Goal: Information Seeking & Learning: Learn about a topic

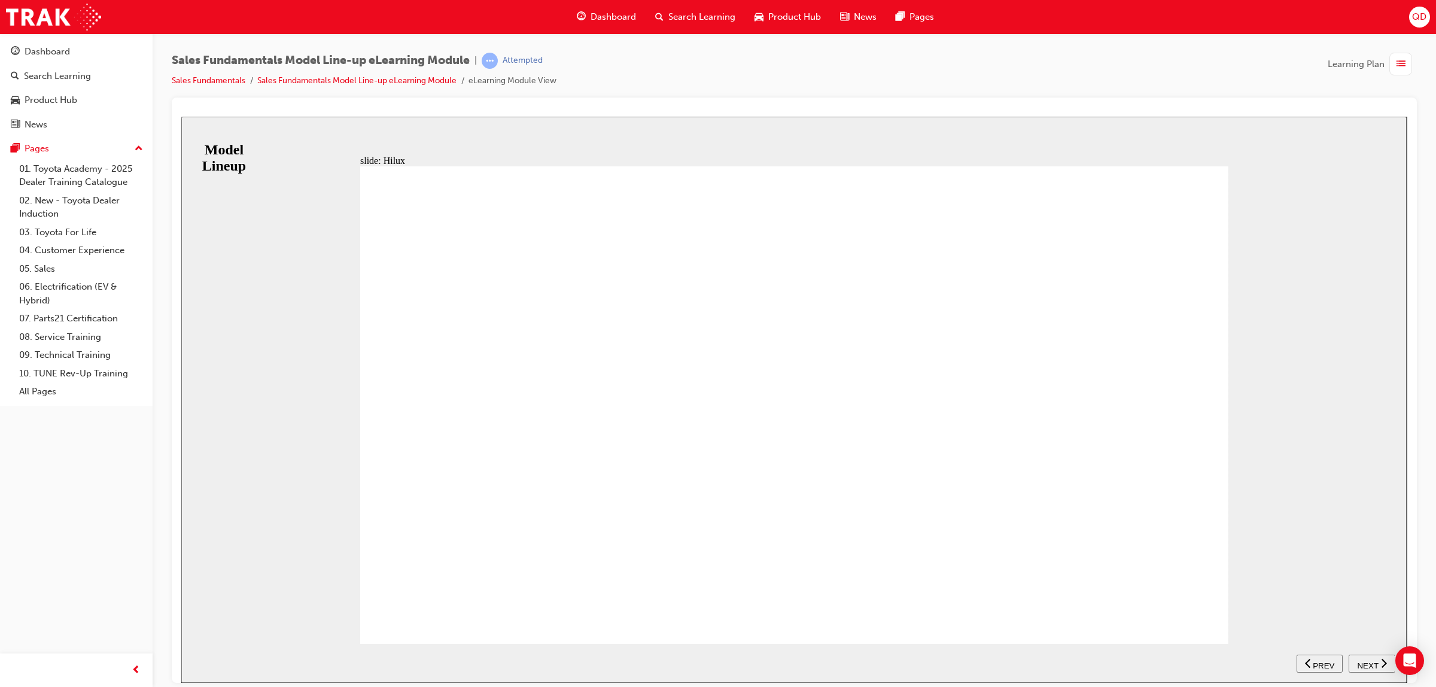
click at [1377, 661] on span "NEXT" at bounding box center [1367, 665] width 21 height 9
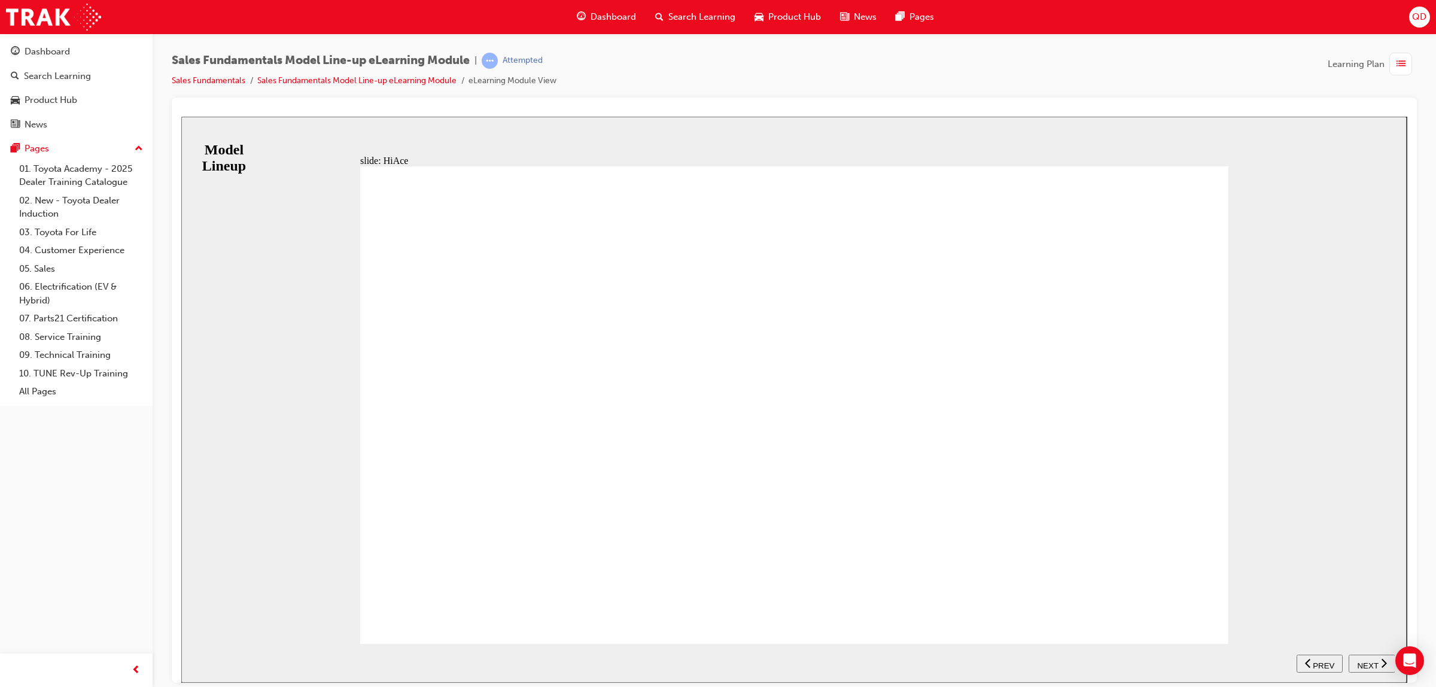
click at [1367, 661] on span "NEXT" at bounding box center [1367, 665] width 21 height 9
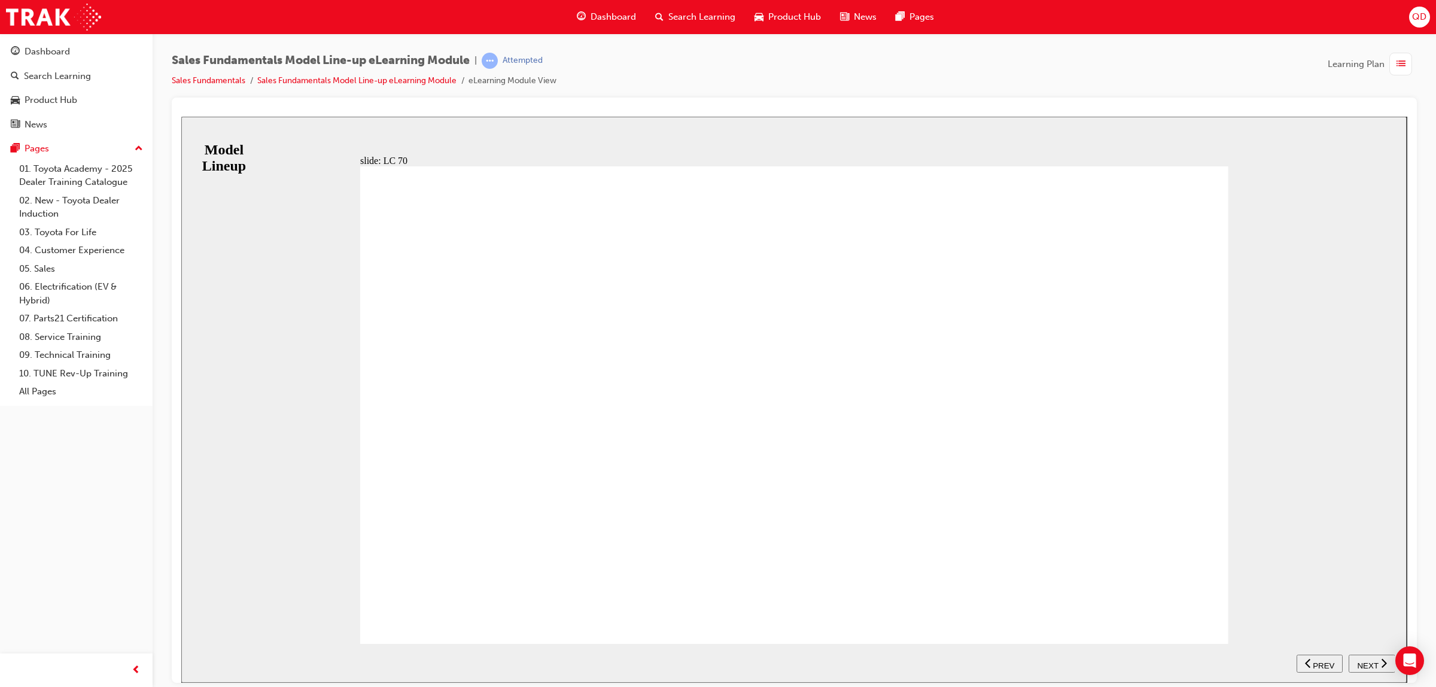
click at [1184, 607] on div "BACKGROUND The other half of the iconic Land Cruiser family is the rugged and d…" at bounding box center [794, 410] width 868 height 488
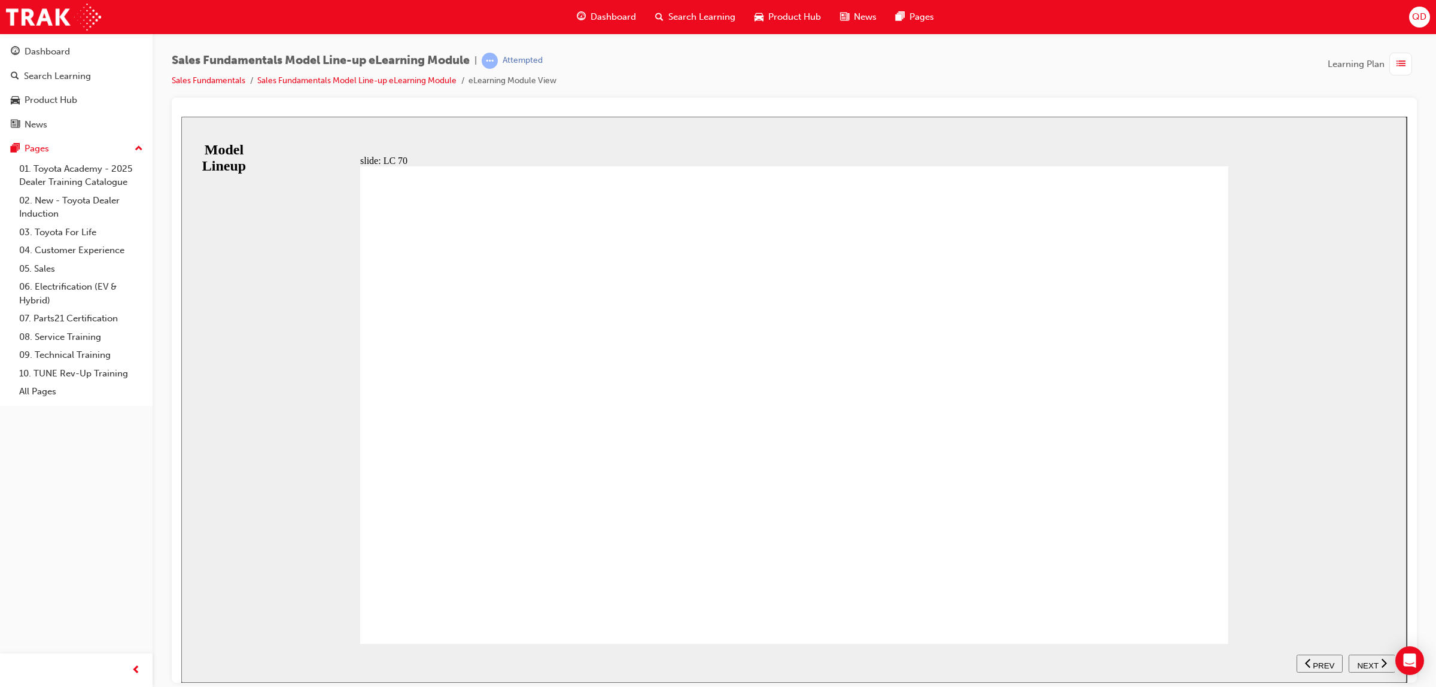
click at [1363, 667] on div "NEXT" at bounding box center [1372, 663] width 37 height 13
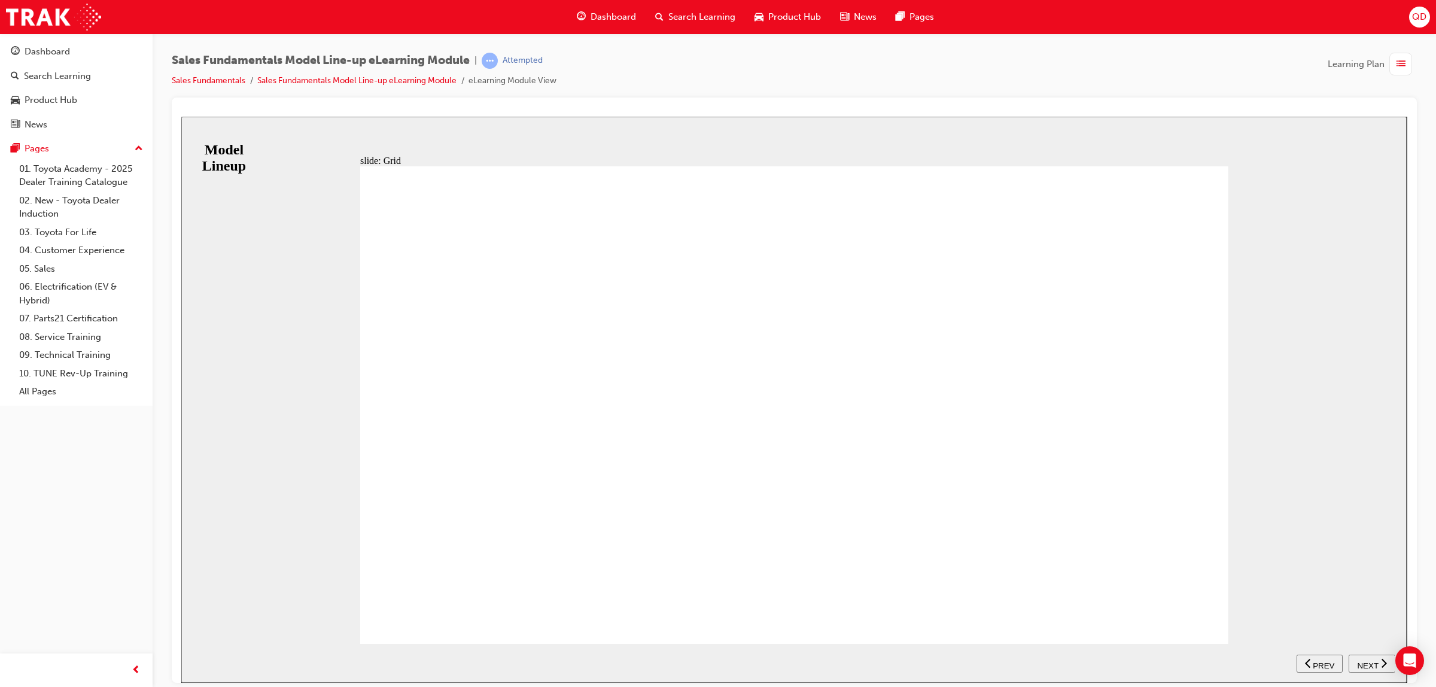
drag, startPoint x: 439, startPoint y: 613, endPoint x: 436, endPoint y: 596, distance: 17.6
drag, startPoint x: 454, startPoint y: 609, endPoint x: 448, endPoint y: 601, distance: 9.8
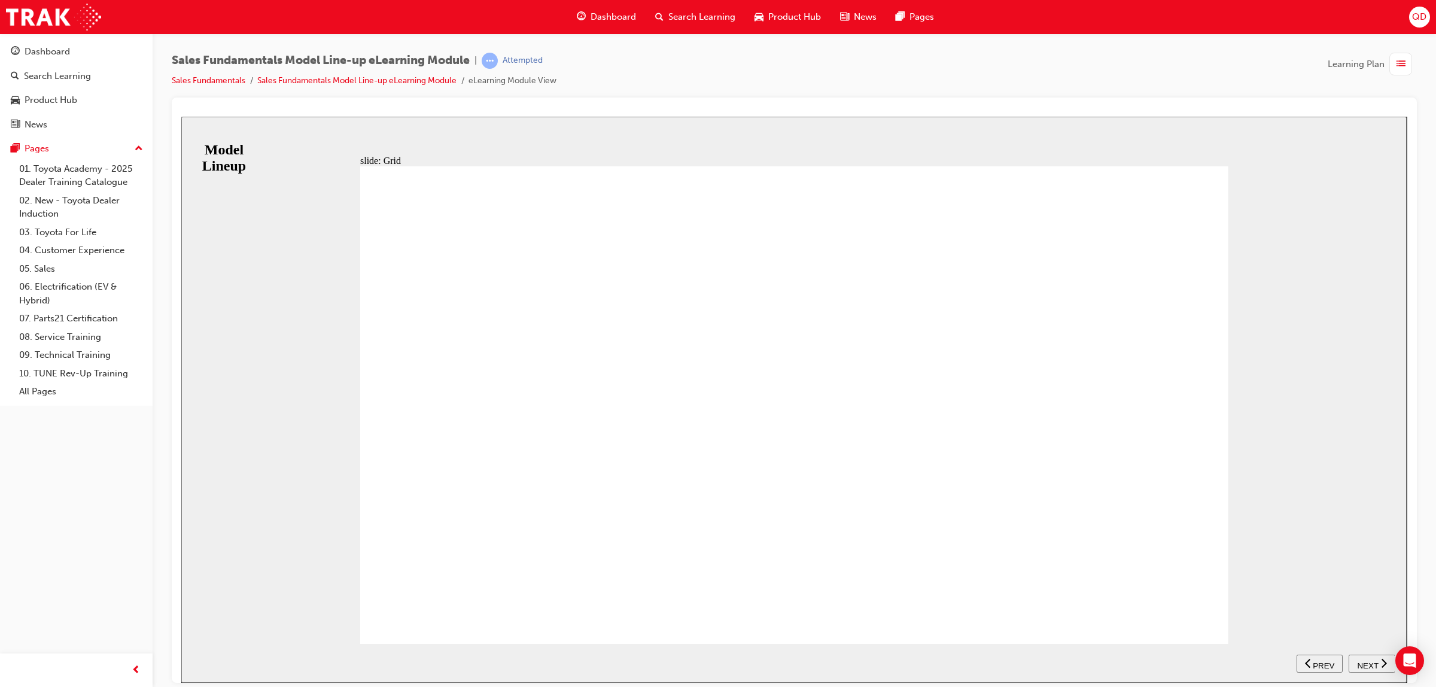
drag, startPoint x: 434, startPoint y: 618, endPoint x: 464, endPoint y: 592, distance: 40.3
type input "12"
drag, startPoint x: 452, startPoint y: 601, endPoint x: 479, endPoint y: 622, distance: 34.6
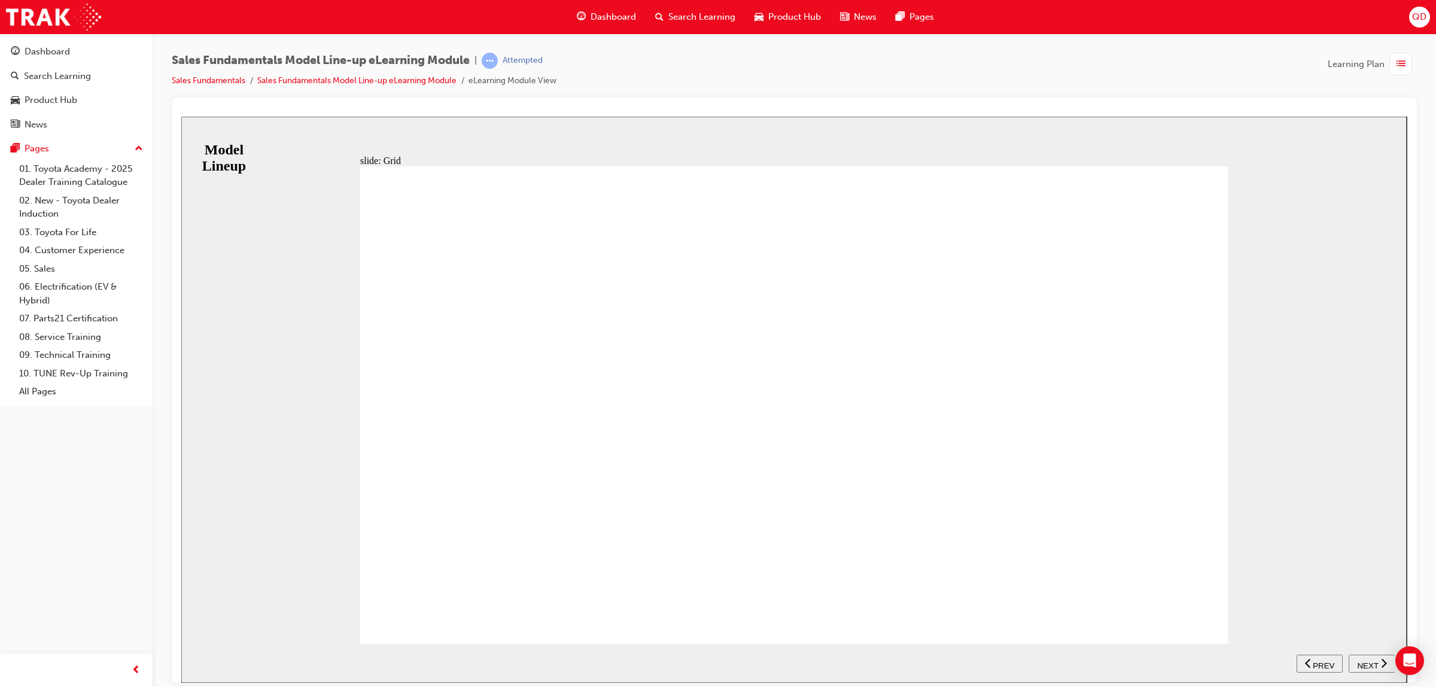
click at [1378, 664] on div "NEXT" at bounding box center [1372, 663] width 37 height 13
click at [1365, 661] on span "NEXT" at bounding box center [1367, 665] width 21 height 9
click at [1373, 663] on span "NEXT" at bounding box center [1367, 665] width 21 height 9
click at [689, 9] on div "Search Learning" at bounding box center [695, 17] width 99 height 25
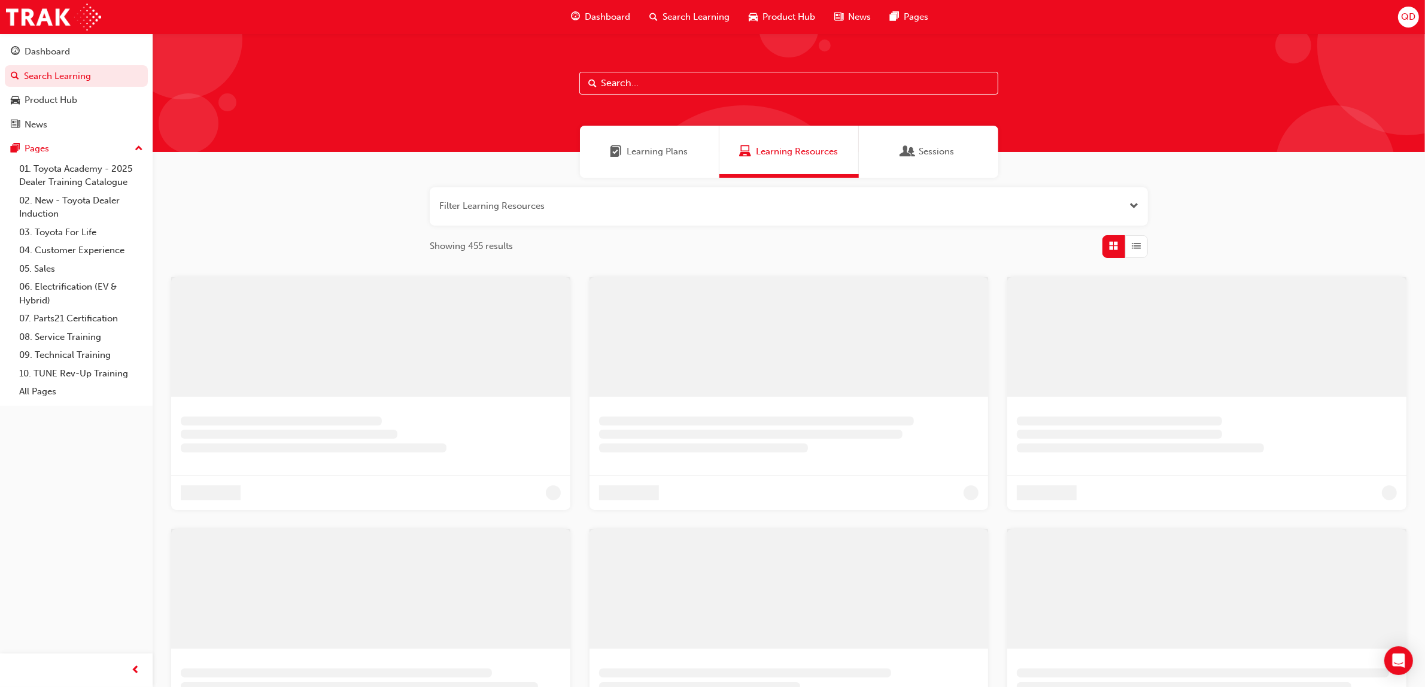
click at [629, 147] on span "Learning Plans" at bounding box center [657, 152] width 61 height 14
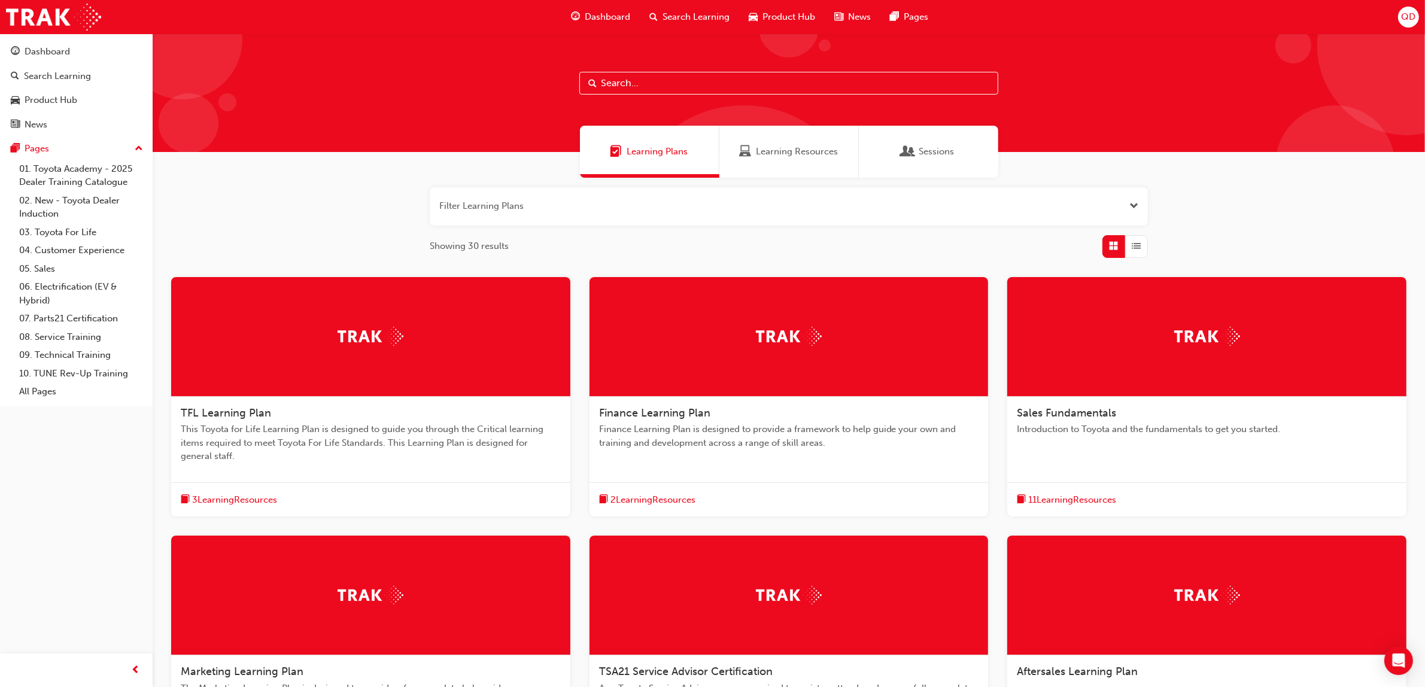
click at [1072, 488] on div "11 Learning Resources" at bounding box center [1206, 499] width 399 height 35
